Goal: Information Seeking & Learning: Learn about a topic

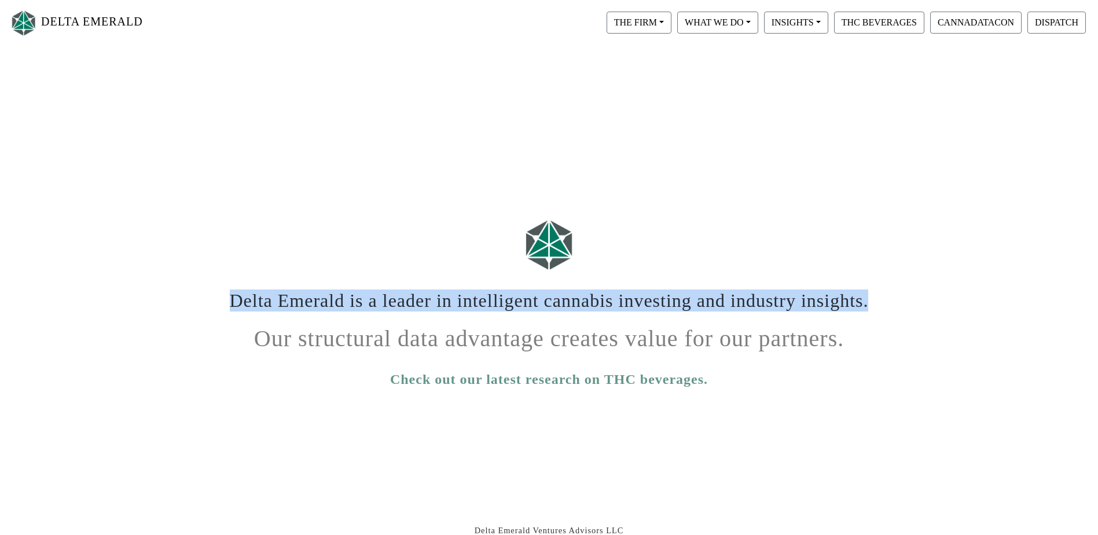
drag, startPoint x: 227, startPoint y: 303, endPoint x: 872, endPoint y: 311, distance: 645.6
click at [872, 311] on div "Delta Emerald is a leader in intelligent cannabis investing and industry insigh…" at bounding box center [549, 298] width 660 height 35
copy h1 "Delta Emerald is a leader in intelligent cannabis investing and industry insigh…"
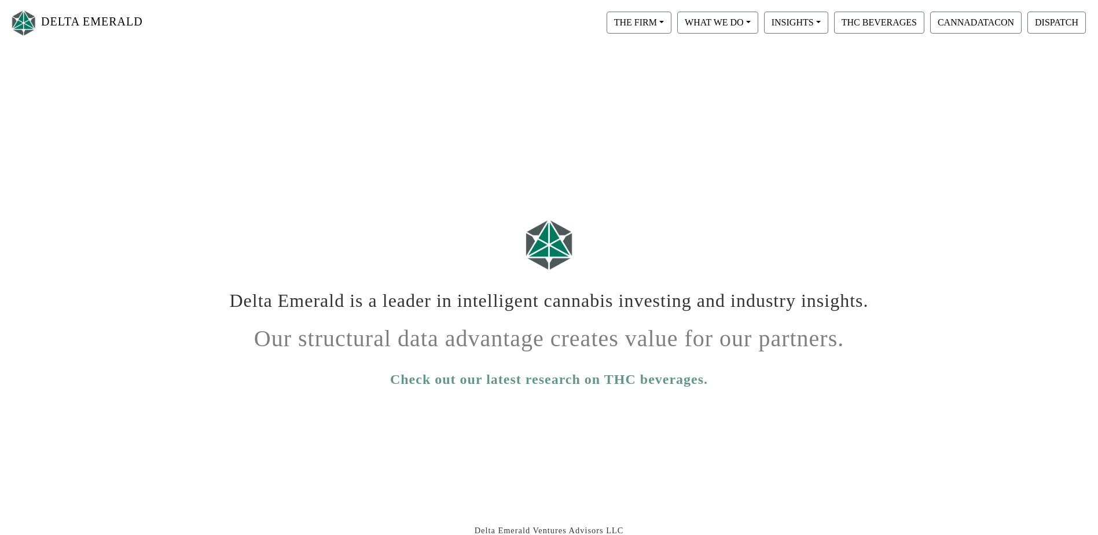
click at [673, 29] on div "THE FIRM Our Objective Our People Our Values Our Portfolio FAQ" at bounding box center [639, 23] width 71 height 28
click at [660, 29] on button "THE FIRM" at bounding box center [639, 23] width 65 height 22
click at [644, 74] on link "Our People" at bounding box center [649, 70] width 91 height 19
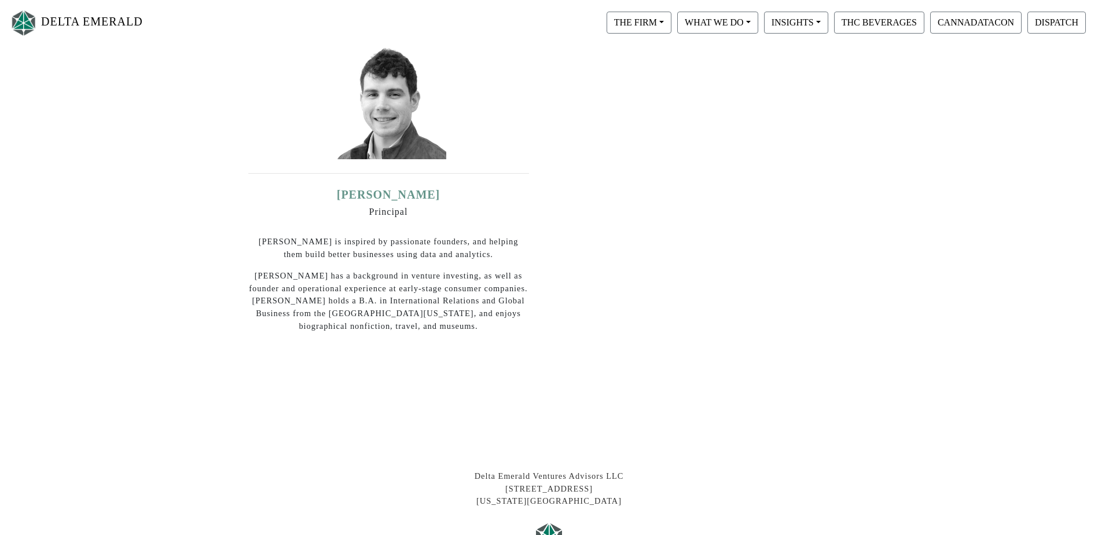
scroll to position [579, 0]
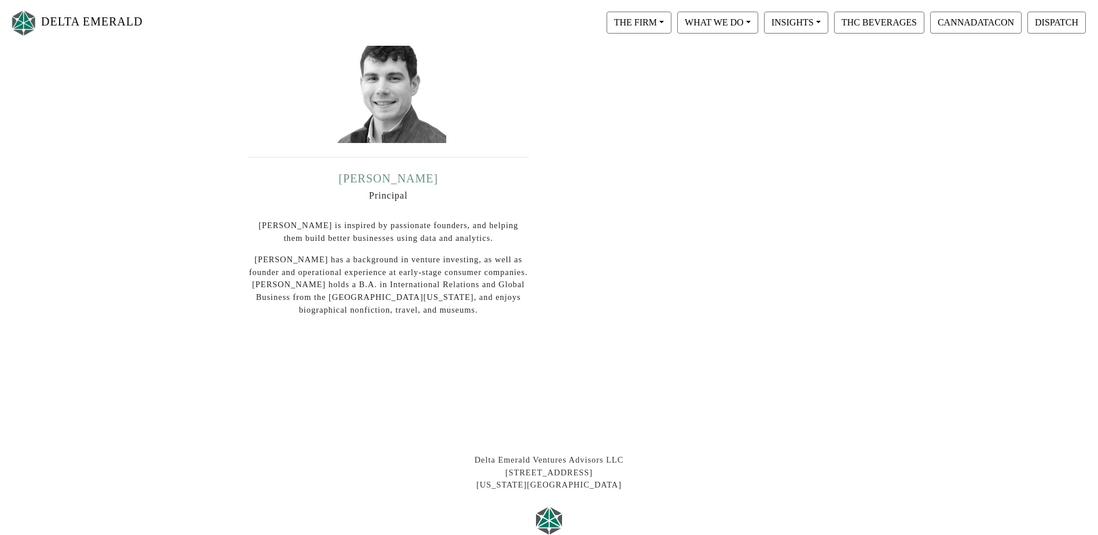
drag, startPoint x: 404, startPoint y: 156, endPoint x: 354, endPoint y: 169, distance: 51.4
drag, startPoint x: 354, startPoint y: 169, endPoint x: 332, endPoint y: 264, distance: 97.5
click at [332, 264] on p "[PERSON_NAME] has a background in venture investing, as well as founder and ope…" at bounding box center [388, 285] width 281 height 63
drag, startPoint x: 340, startPoint y: 170, endPoint x: 440, endPoint y: 164, distance: 100.3
click at [440, 171] on h5 "[PERSON_NAME]" at bounding box center [388, 178] width 281 height 14
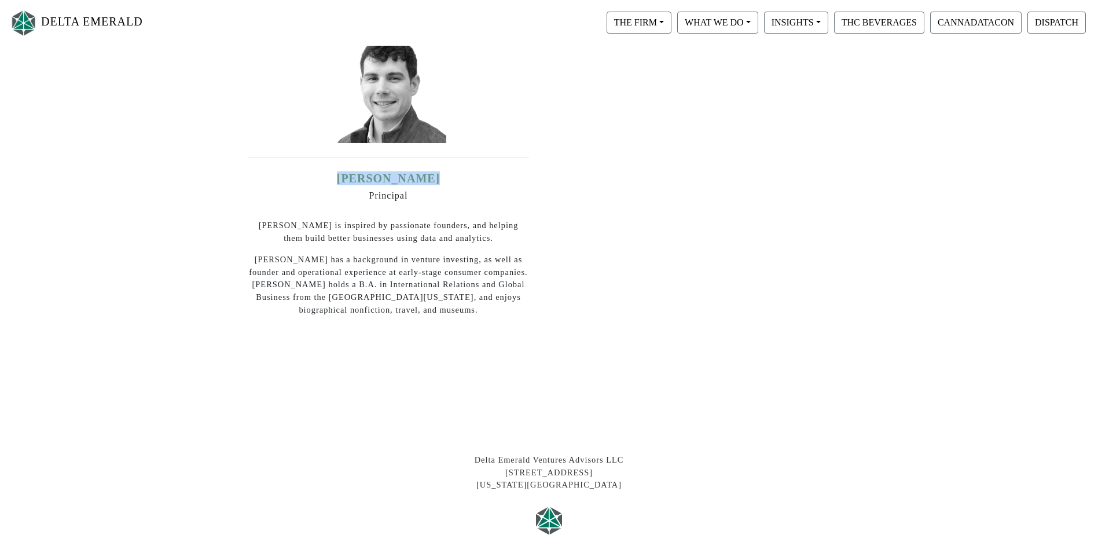
copy link "[PERSON_NAME]"
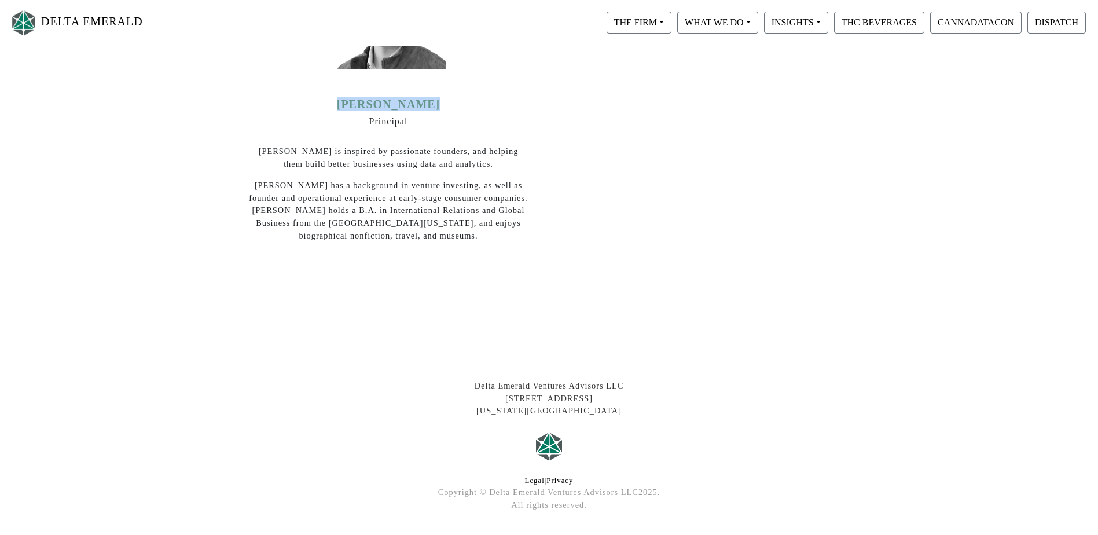
scroll to position [680, 0]
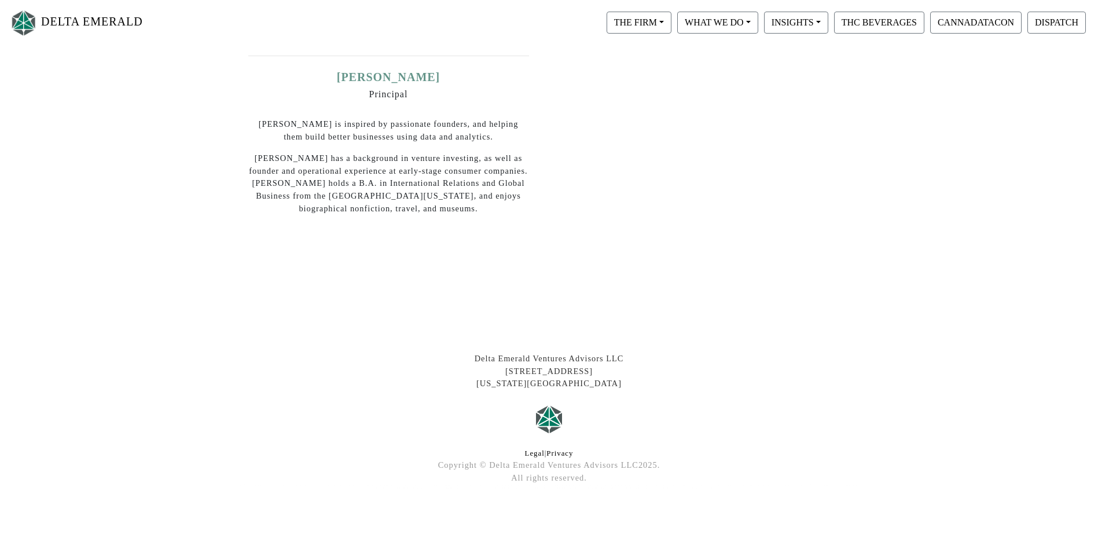
click at [503, 360] on div "Delta Emerald Ventures Advisors LLC [STREET_ADDRESS][US_STATE]" at bounding box center [549, 372] width 643 height 38
drag, startPoint x: 503, startPoint y: 360, endPoint x: 606, endPoint y: 369, distance: 103.5
click at [606, 369] on div "Delta Emerald Ventures Advisors LLC [STREET_ADDRESS][US_STATE]" at bounding box center [549, 372] width 643 height 38
copy div "Delta Emerald Ventures Advisors LLC"
